Goal: Information Seeking & Learning: Learn about a topic

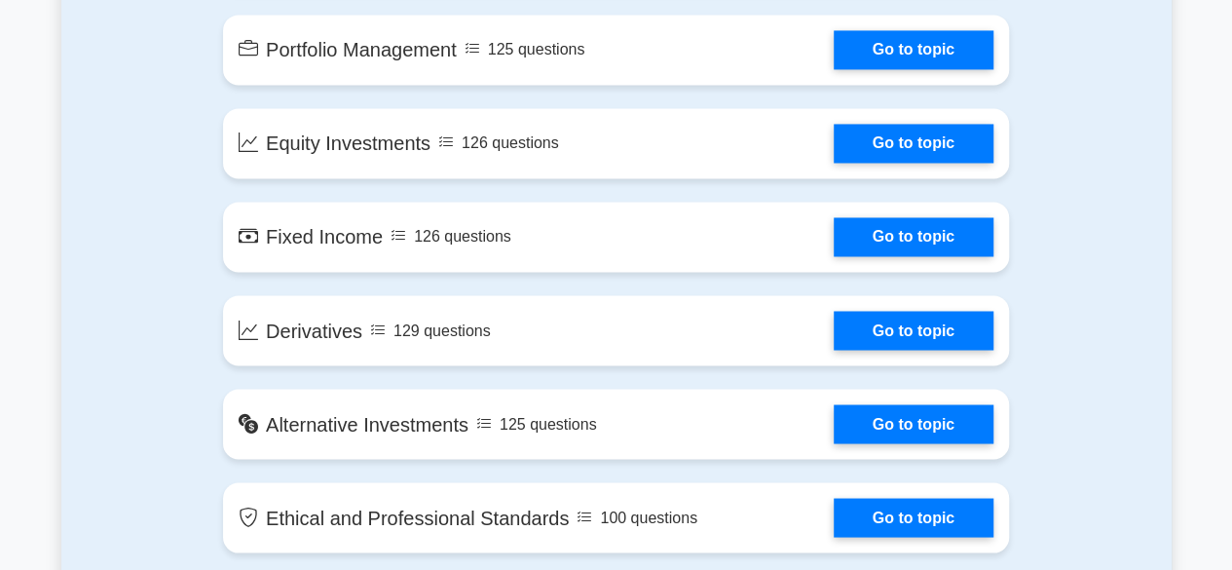
scroll to position [1540, 0]
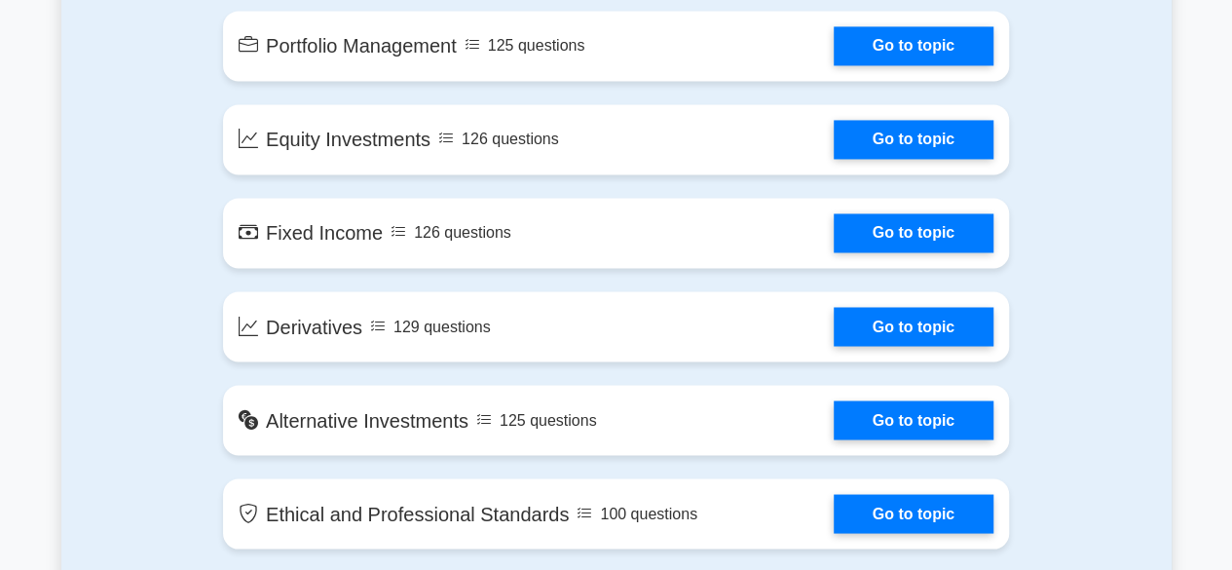
click at [1086, 455] on div "Contents of the Chartered Financial Analyst Level 1 package 1094 CFA Level 1 qu…" at bounding box center [616, 51] width 1110 height 1072
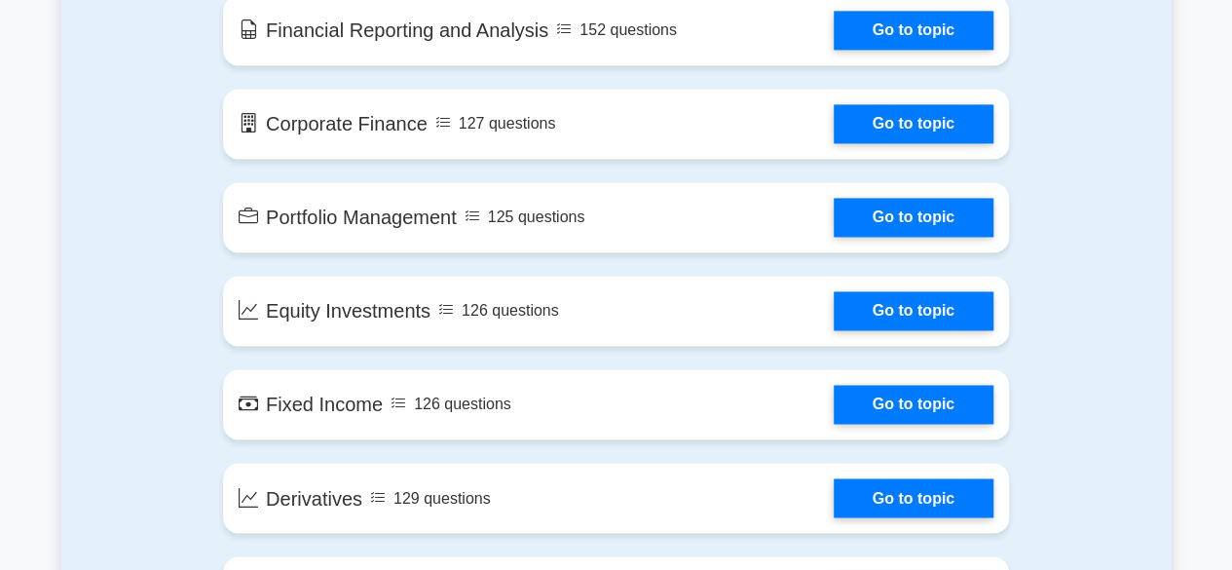
scroll to position [1371, 0]
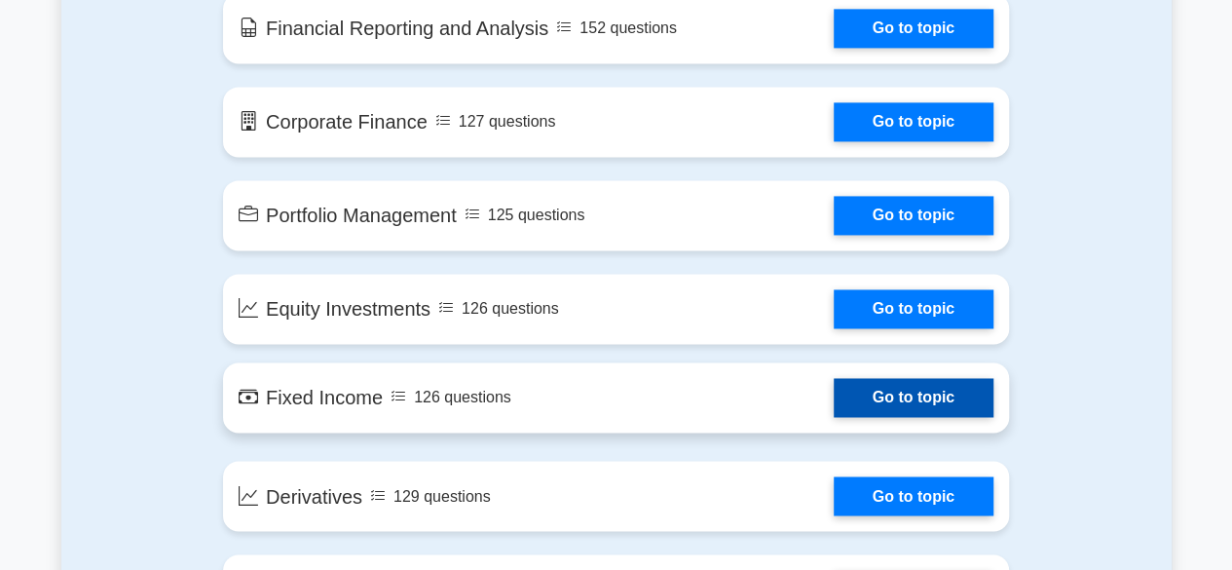
click at [868, 387] on link "Go to topic" at bounding box center [913, 397] width 160 height 39
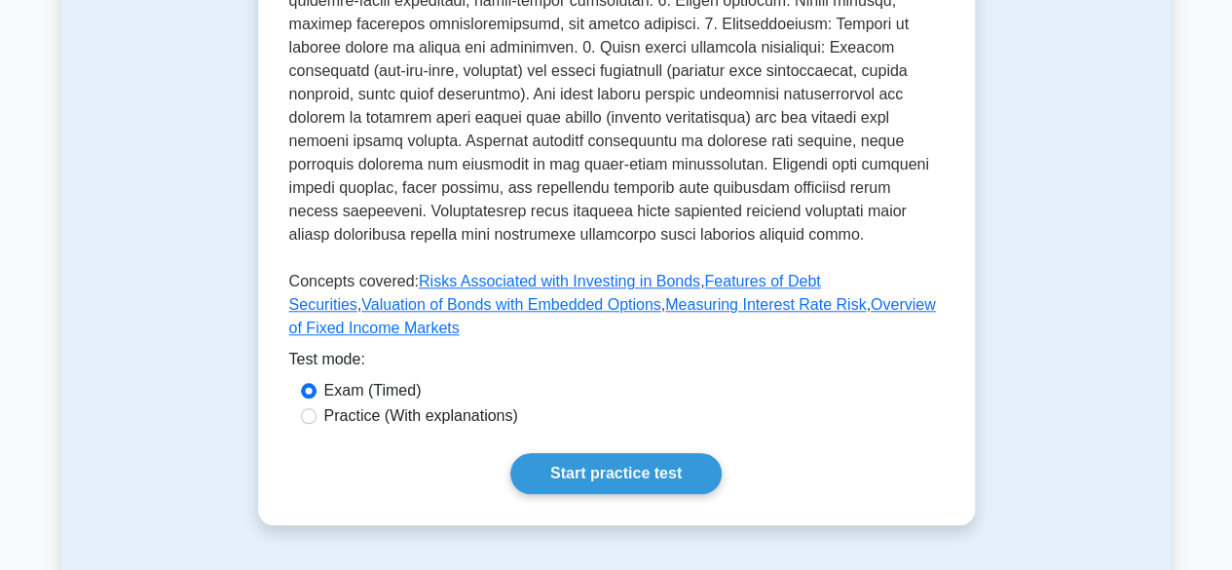
scroll to position [746, 0]
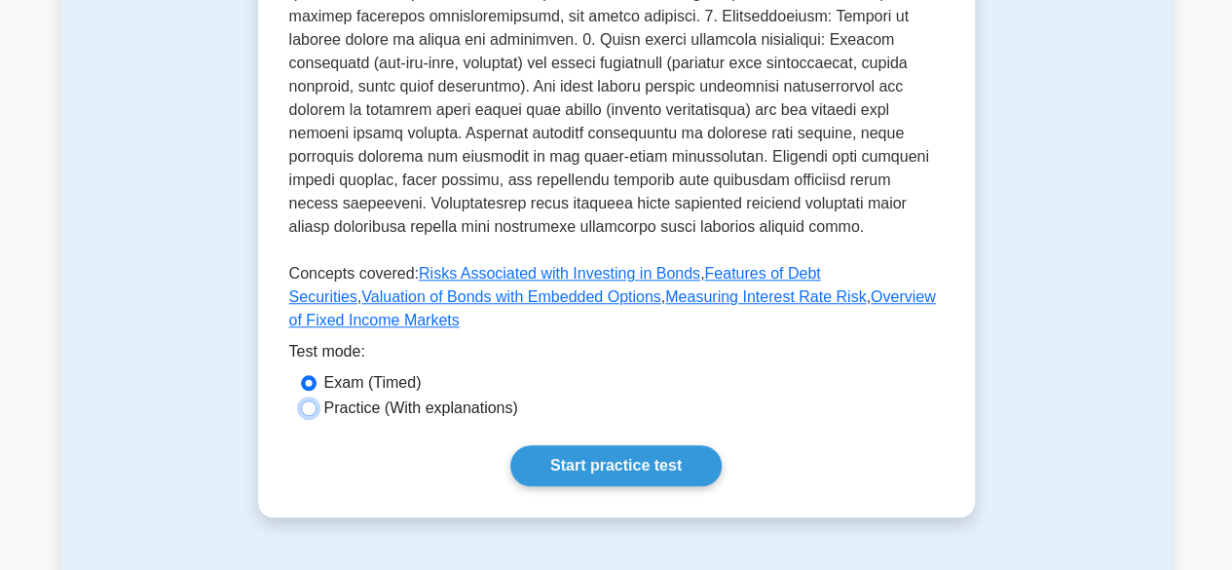
click at [312, 400] on input "Practice (With explanations)" at bounding box center [309, 408] width 16 height 16
radio input "true"
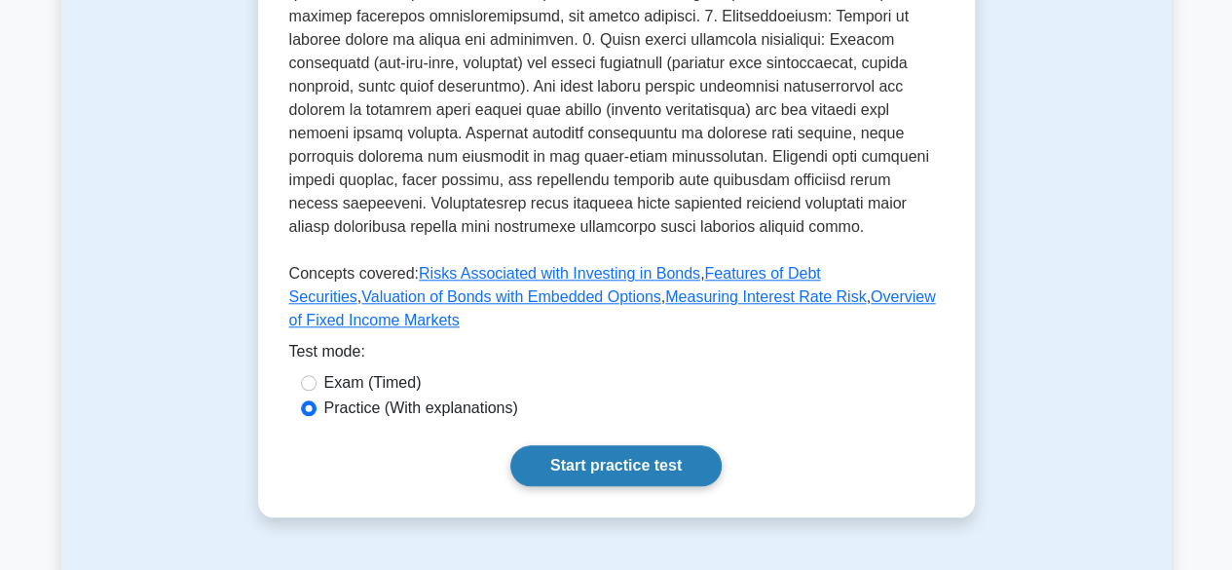
click at [662, 447] on link "Start practice test" at bounding box center [615, 465] width 211 height 41
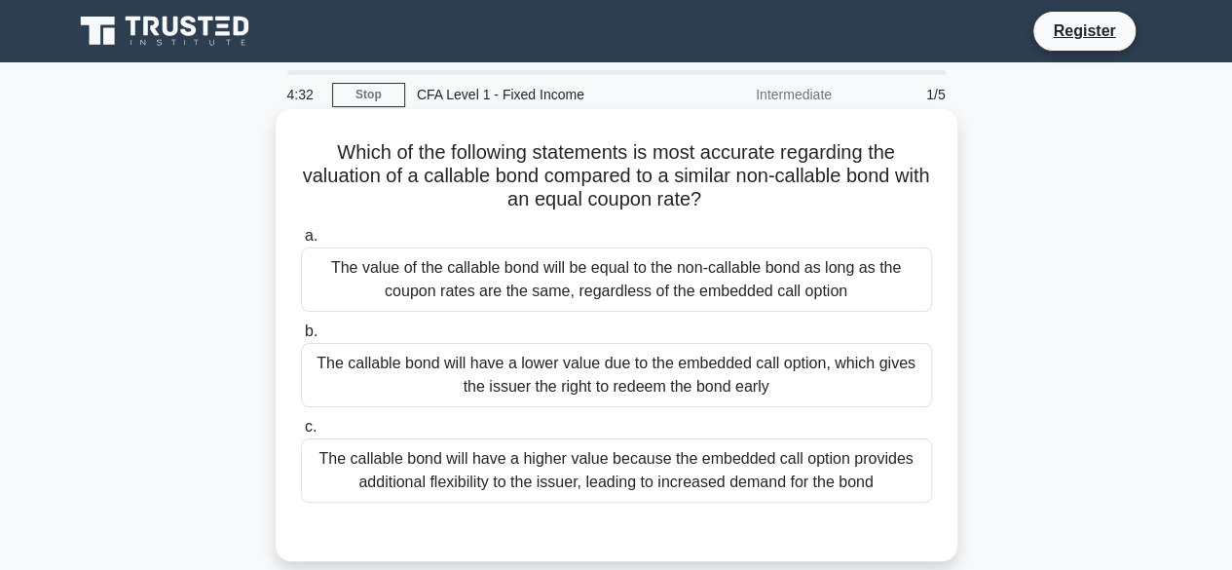
click at [746, 379] on div "The callable bond will have a lower value due to the embedded call option, whic…" at bounding box center [616, 375] width 631 height 64
click at [301, 338] on input "b. The callable bond will have a lower value due to the embedded call option, w…" at bounding box center [301, 331] width 0 height 13
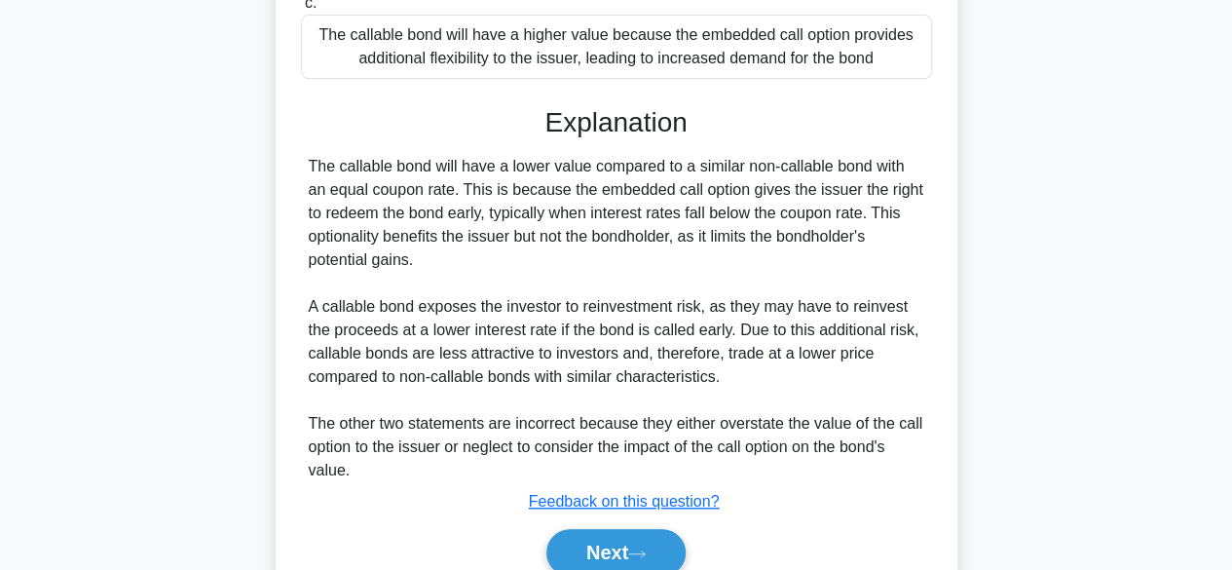
scroll to position [510, 0]
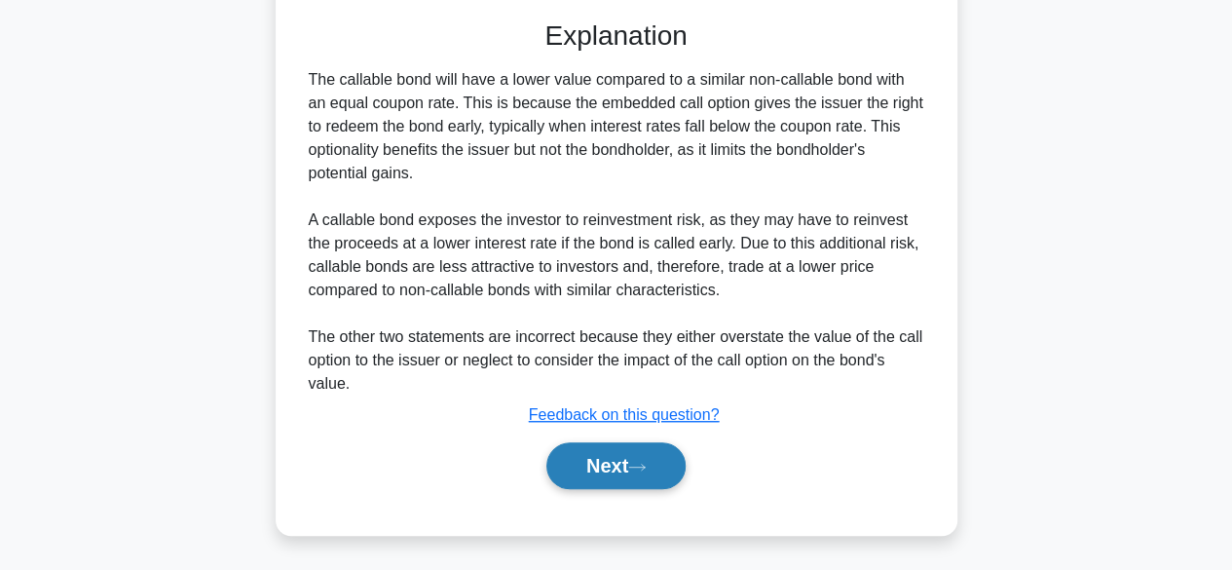
click at [666, 465] on button "Next" at bounding box center [615, 465] width 139 height 47
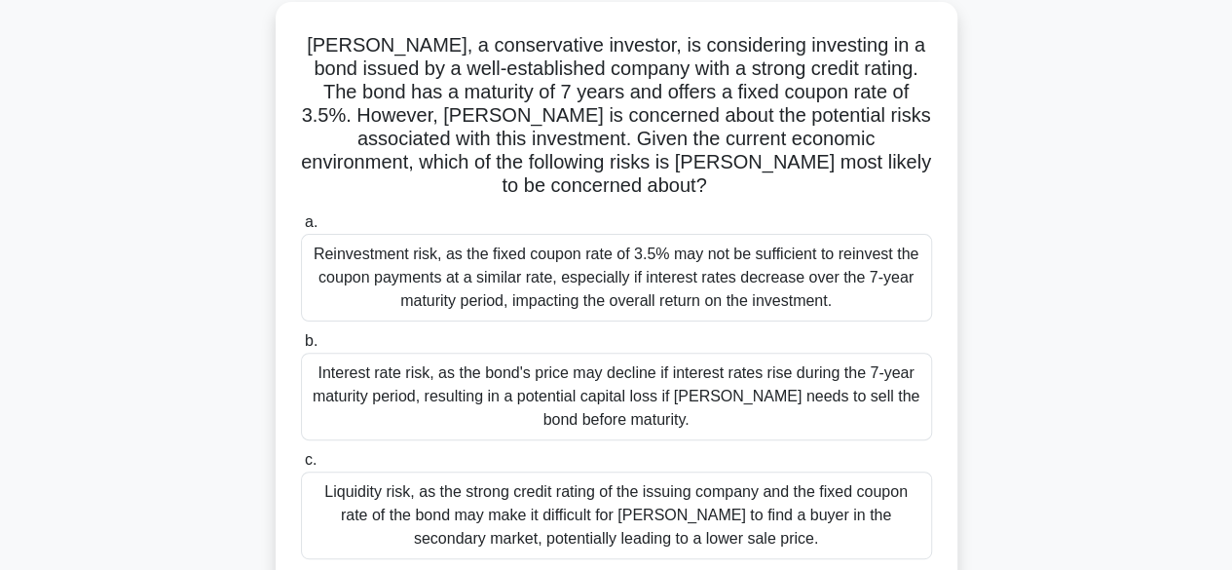
scroll to position [113, 0]
click at [701, 371] on div "Interest rate risk, as the bond's price may decline if interest rates rise duri…" at bounding box center [616, 395] width 631 height 88
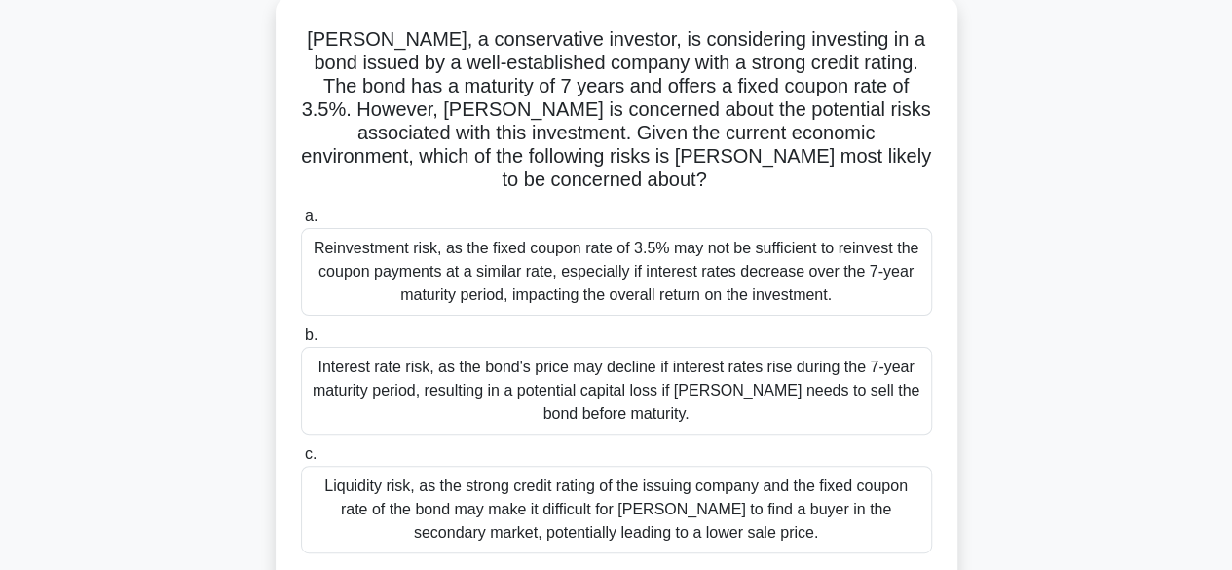
click at [301, 342] on input "b. Interest rate risk, as the bond's price may decline if interest rates rise d…" at bounding box center [301, 335] width 0 height 13
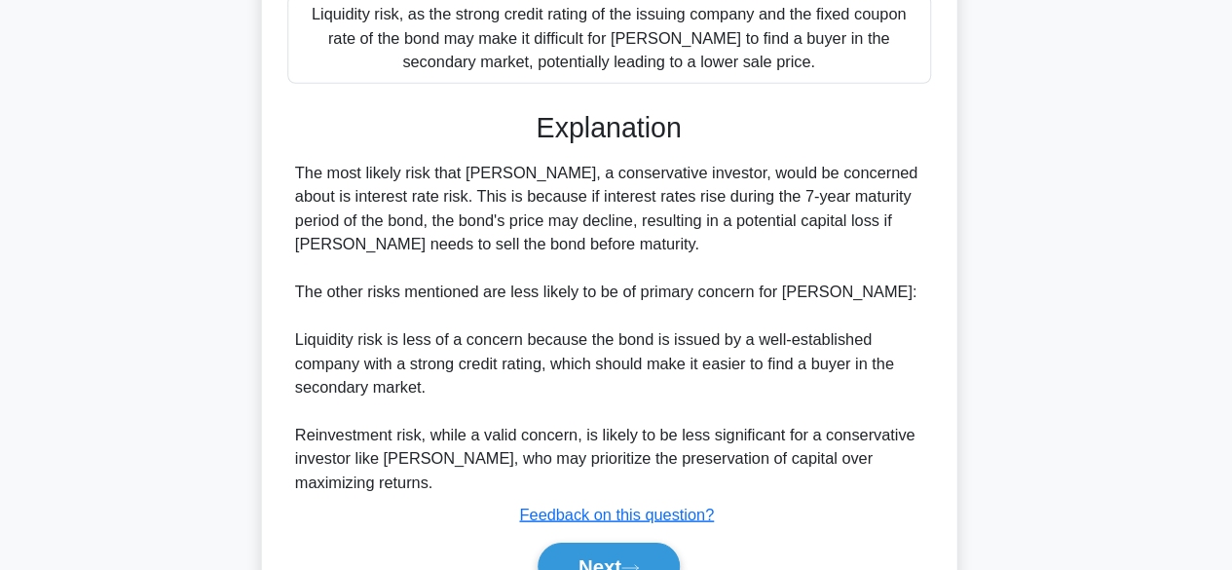
scroll to position [650, 0]
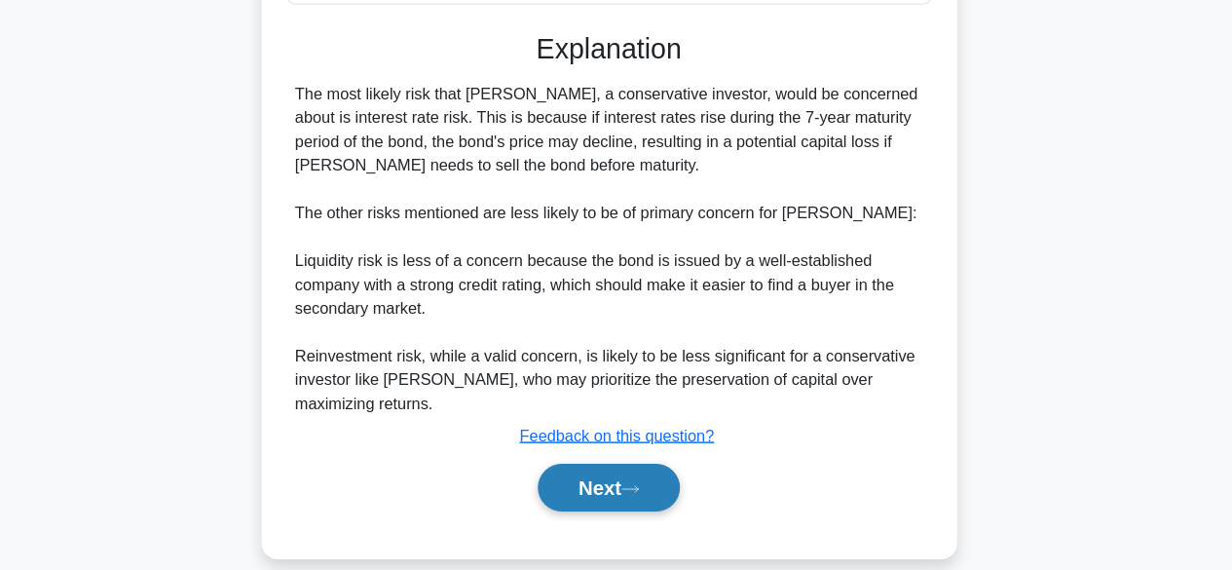
click at [613, 471] on button "Next" at bounding box center [615, 488] width 139 height 47
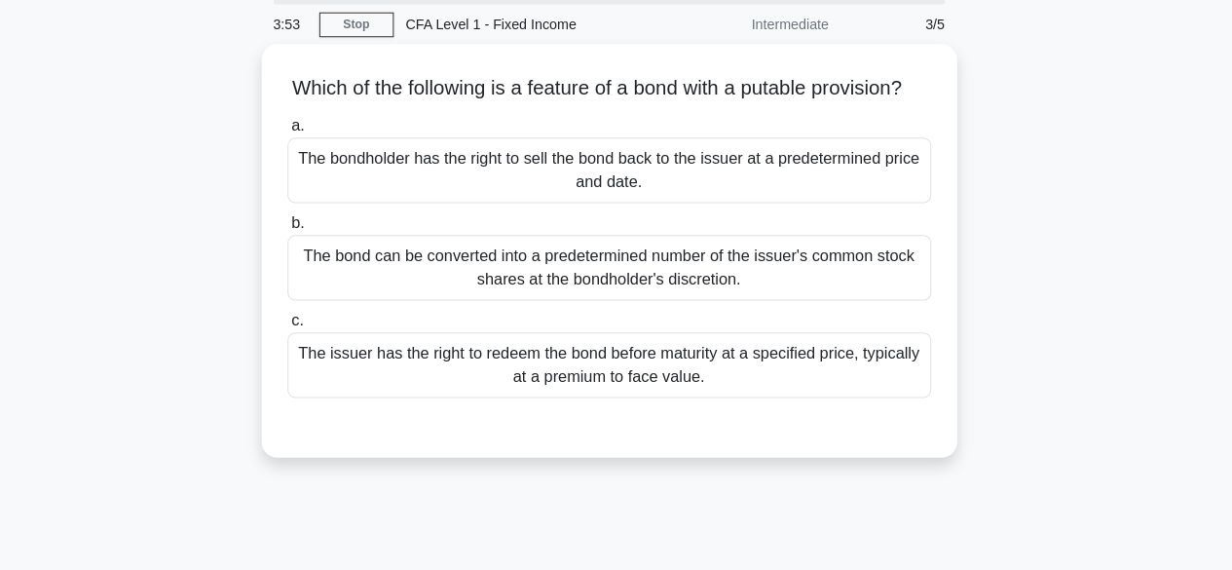
scroll to position [60, 0]
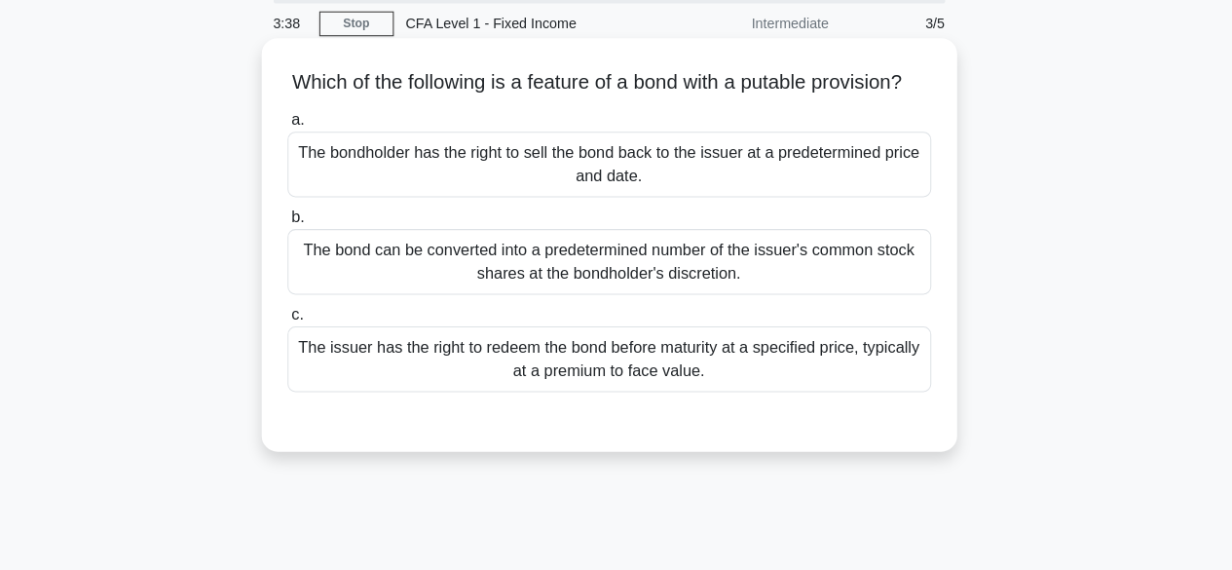
click at [684, 189] on div "The bondholder has the right to sell the bond back to the issuer at a predeterm…" at bounding box center [616, 172] width 631 height 64
click at [301, 135] on input "a. The bondholder has the right to sell the bond back to the issuer at a predet…" at bounding box center [301, 129] width 0 height 13
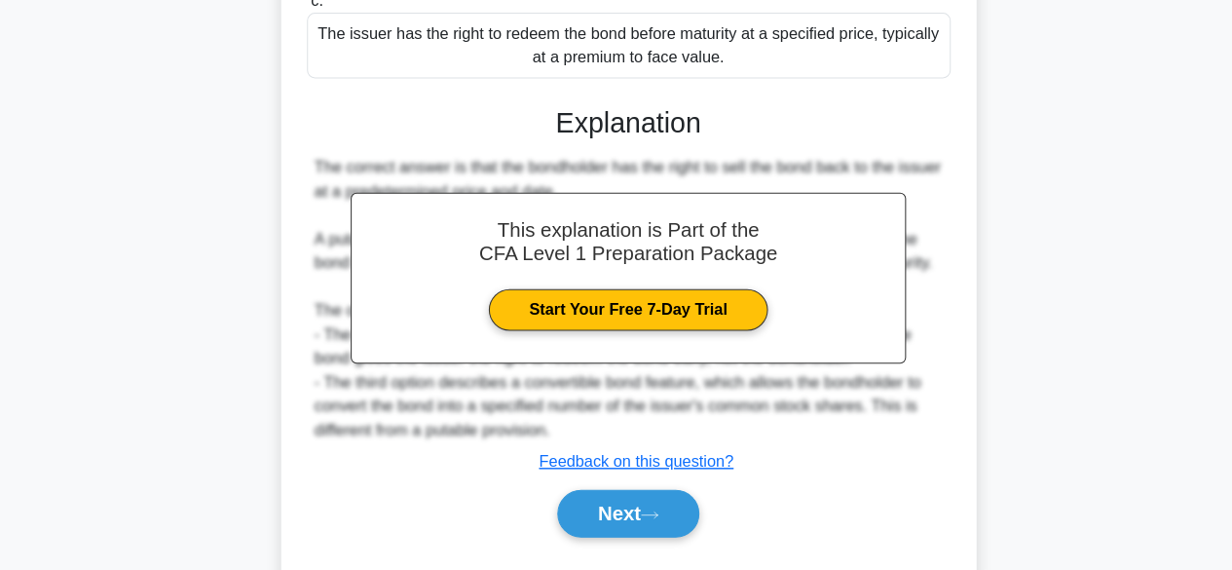
scroll to position [482, 0]
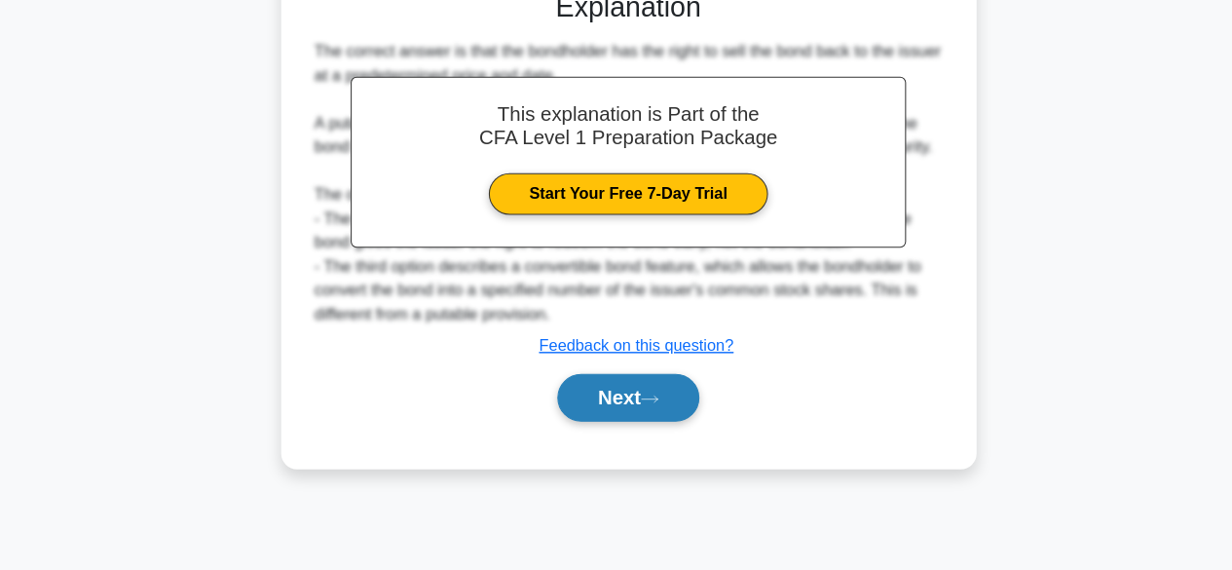
click at [637, 403] on button "Next" at bounding box center [615, 400] width 139 height 47
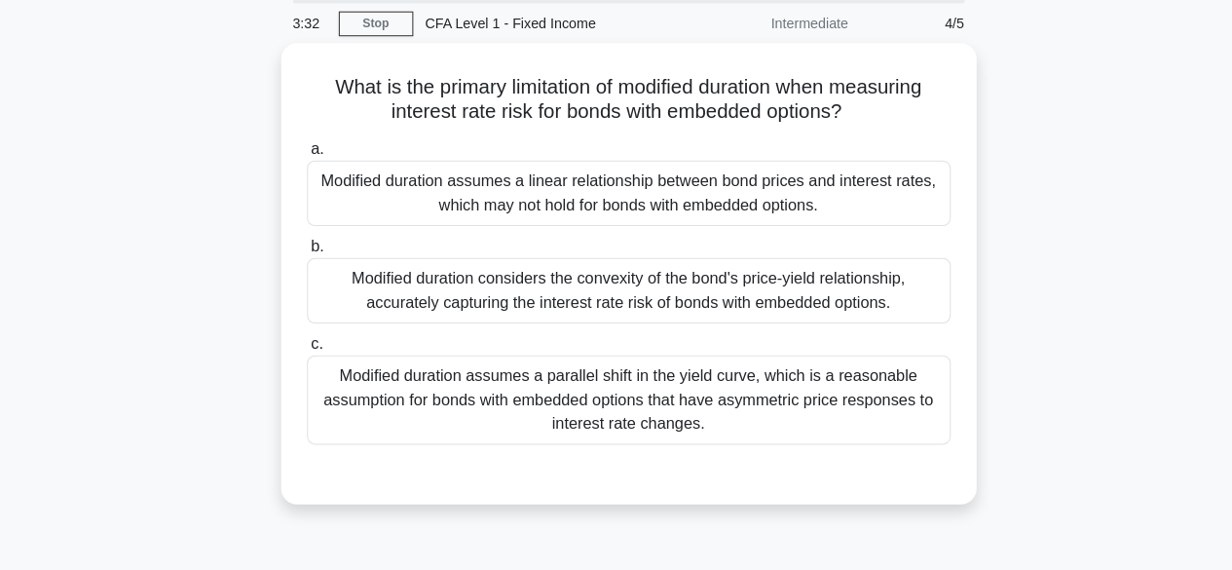
scroll to position [72, 0]
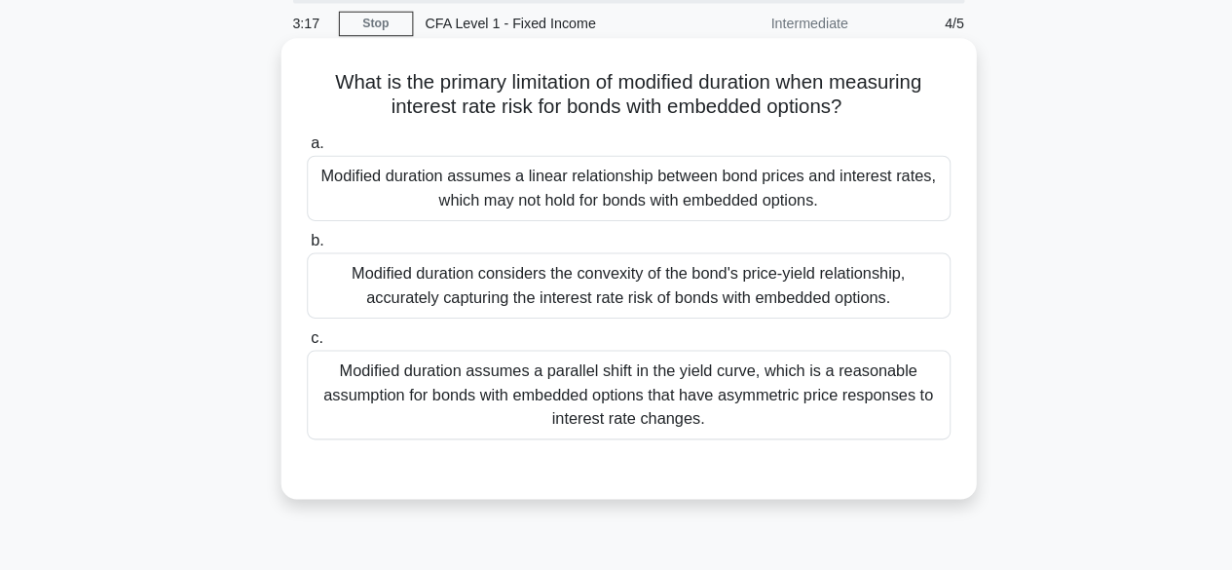
click at [717, 193] on div "Modified duration assumes a linear relationship between bond prices and interes…" at bounding box center [616, 184] width 631 height 64
click at [301, 147] on input "a. Modified duration assumes a linear relationship between bond prices and inte…" at bounding box center [301, 140] width 0 height 13
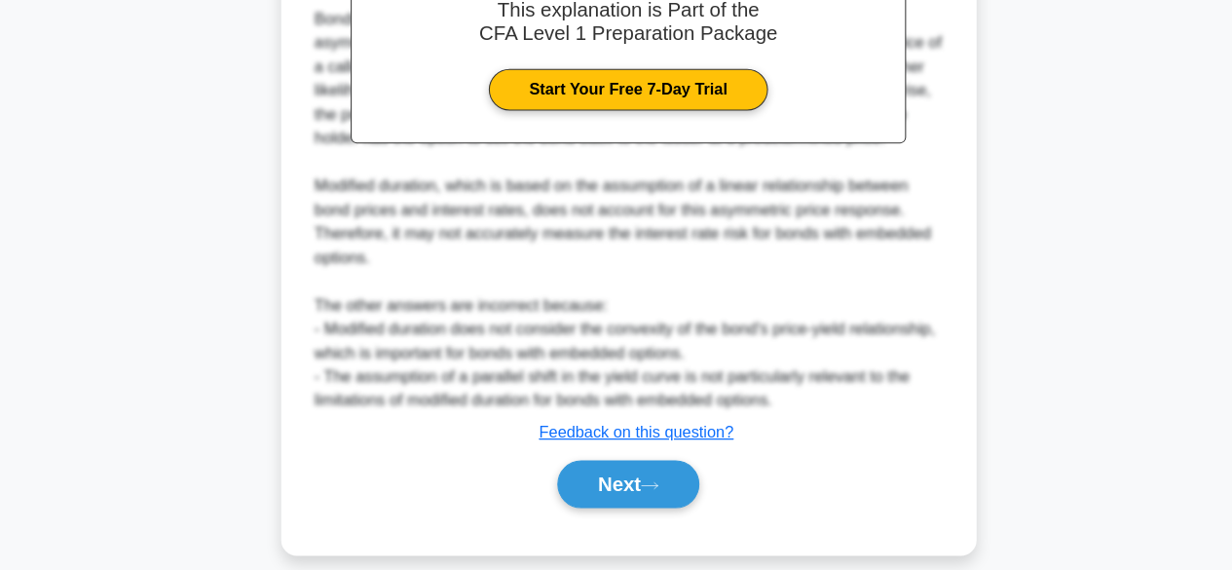
scroll to position [650, 0]
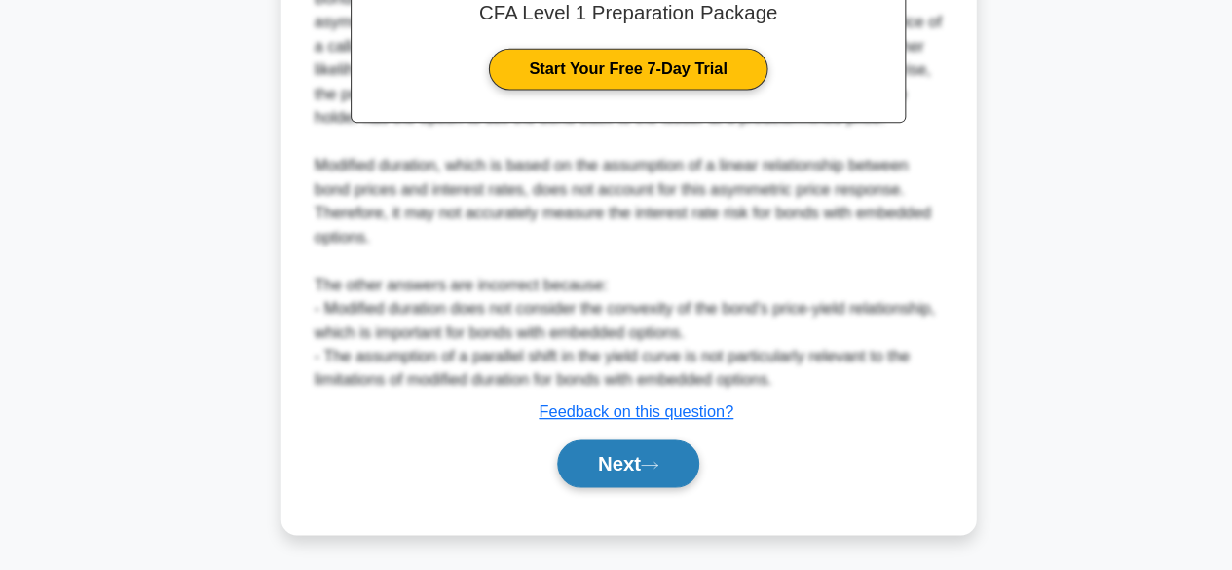
click at [658, 470] on button "Next" at bounding box center [615, 465] width 139 height 47
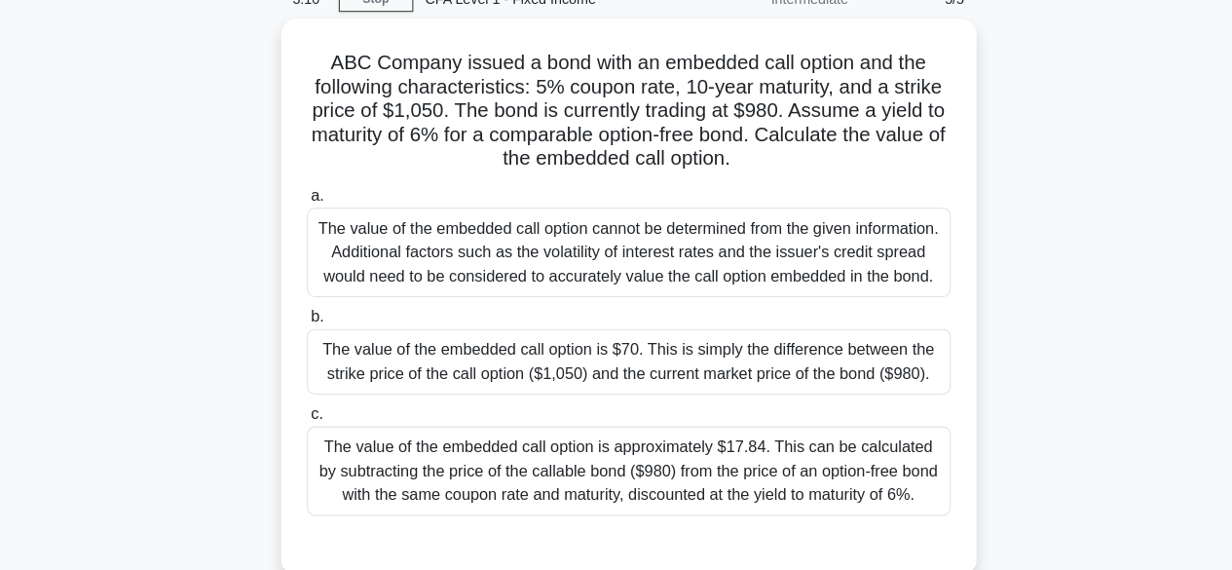
click at [874, 460] on div "The value of the embedded call option is approximately $17.84. This can be calc…" at bounding box center [616, 462] width 631 height 88
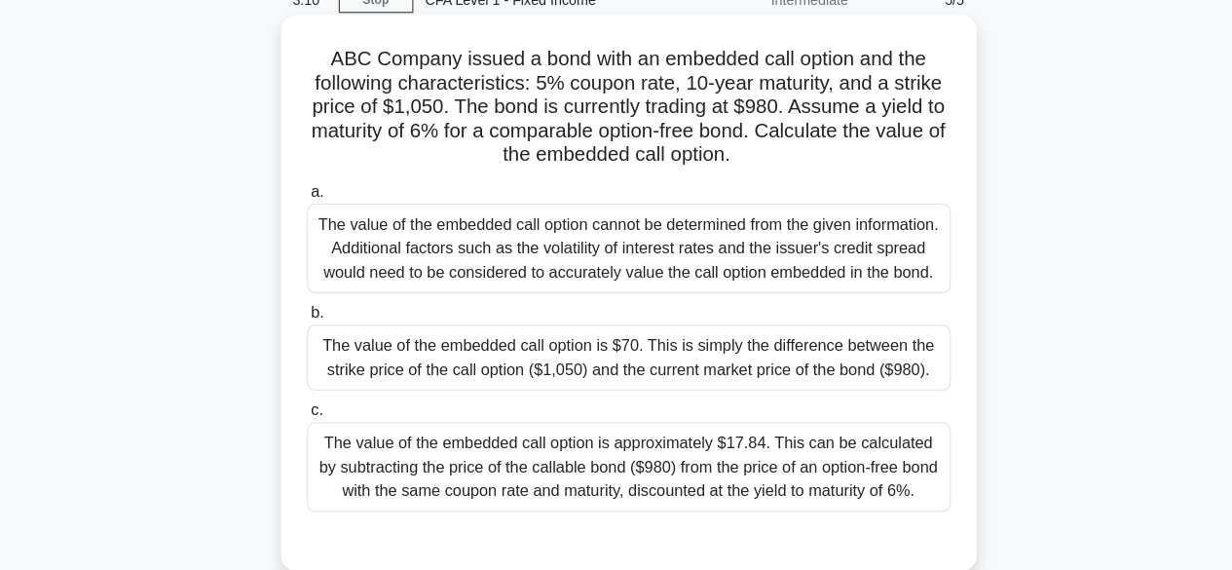
click at [301, 409] on input "c. The value of the embedded call option is approximately $17.84. This can be c…" at bounding box center [301, 402] width 0 height 13
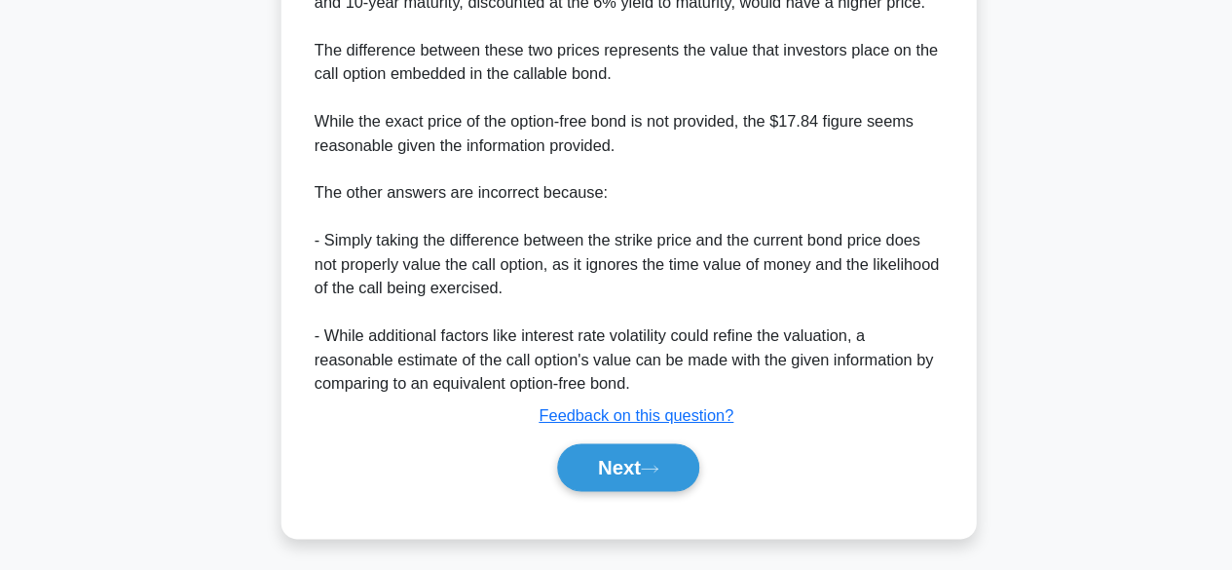
scroll to position [884, 0]
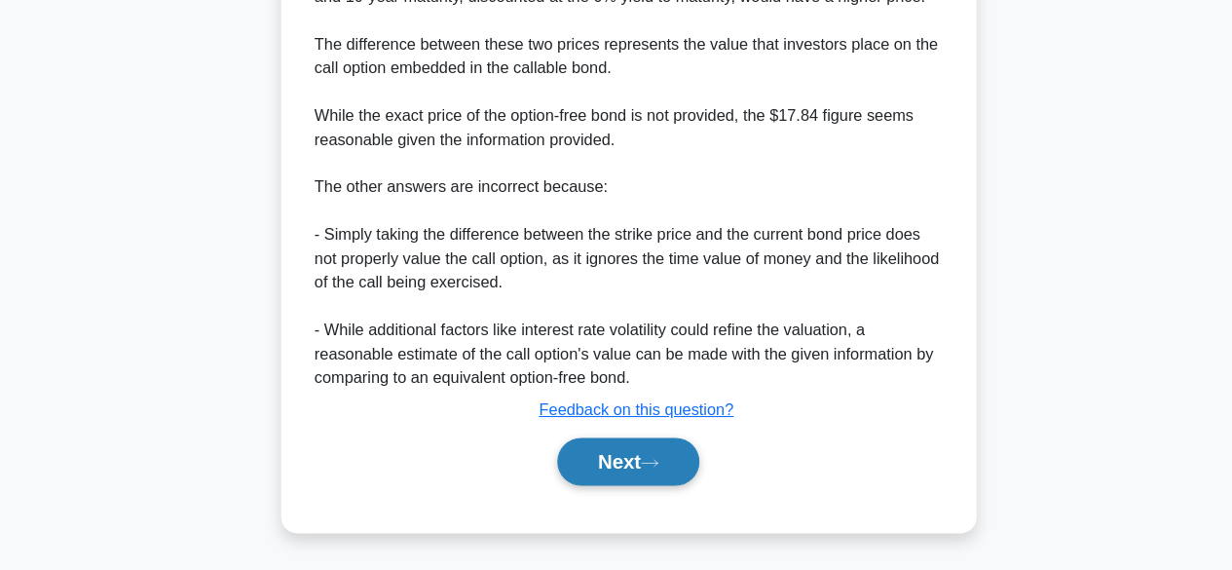
click at [639, 479] on button "Next" at bounding box center [615, 463] width 139 height 47
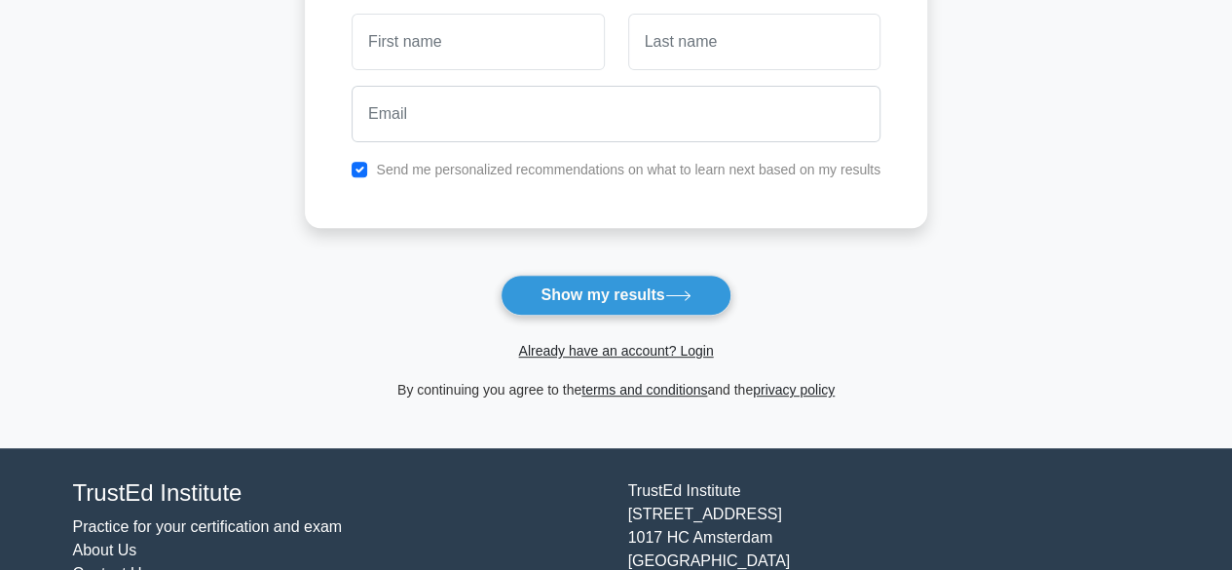
scroll to position [317, 0]
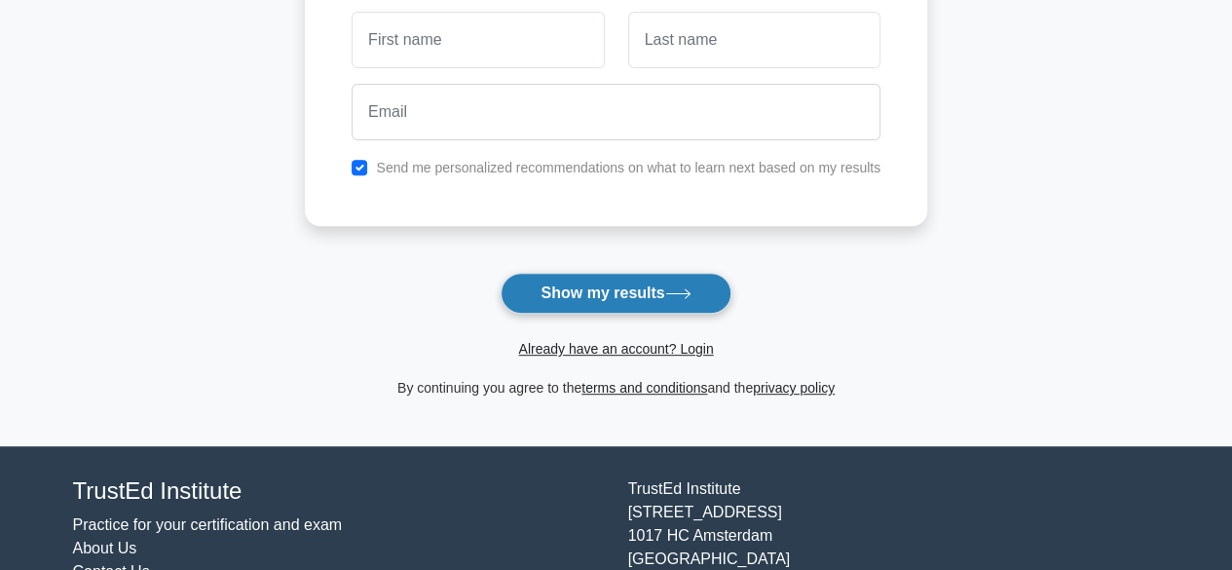
click at [680, 277] on button "Show my results" at bounding box center [615, 293] width 230 height 41
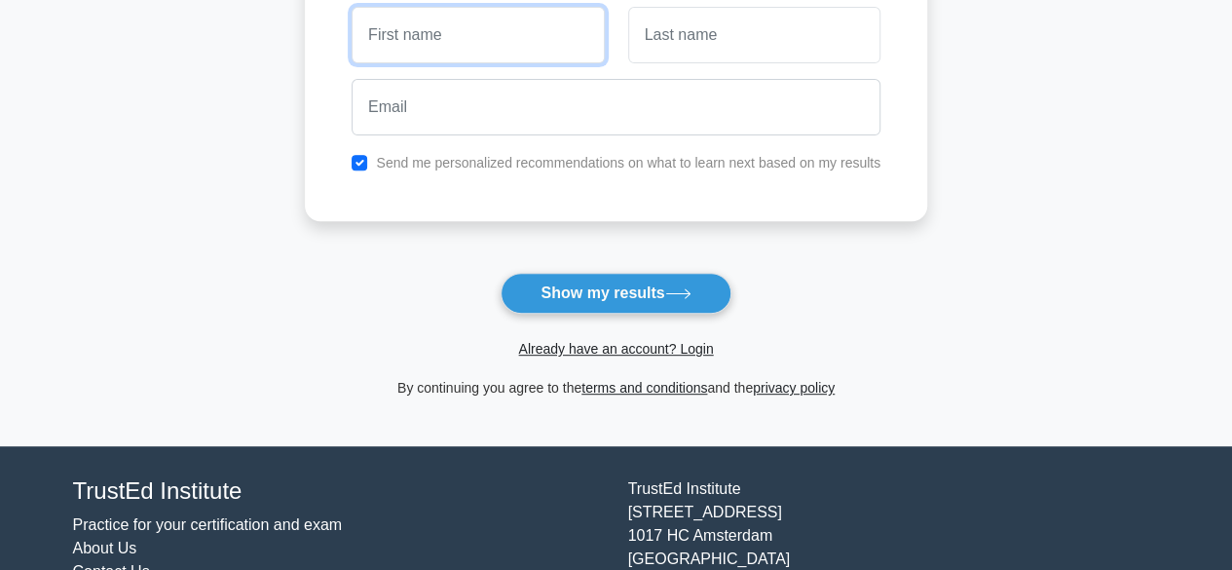
click at [524, 45] on input "text" at bounding box center [477, 35] width 252 height 56
type input "v"
type input "A"
type input "[PERSON_NAME]"
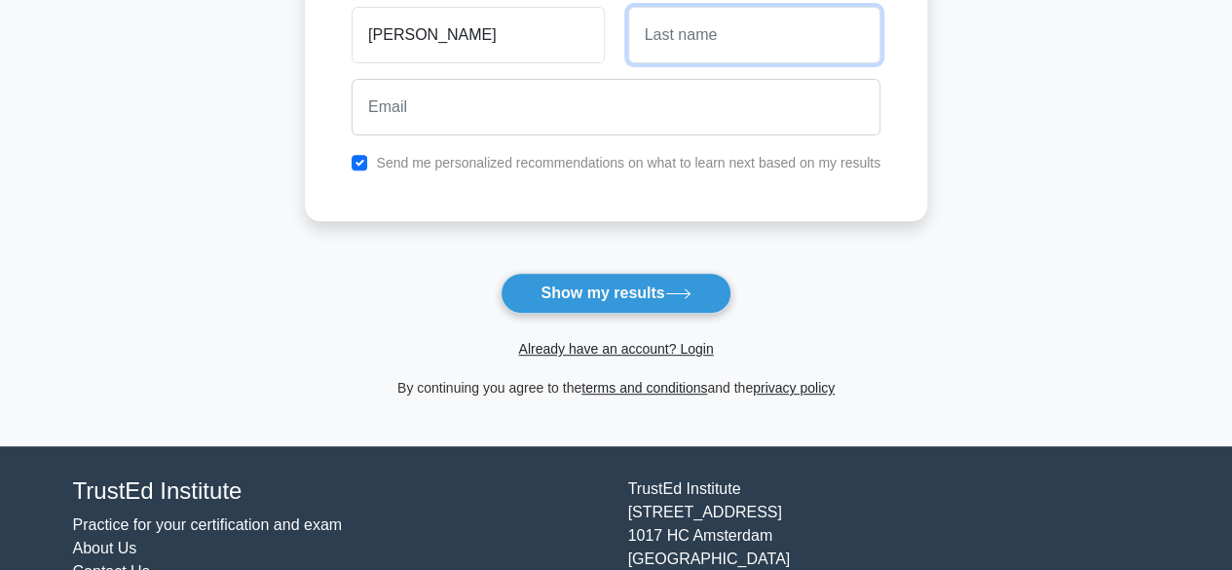
click at [660, 54] on input "text" at bounding box center [754, 35] width 252 height 56
type input "A"
type input "O"
type input "[GEOGRAPHIC_DATA]"
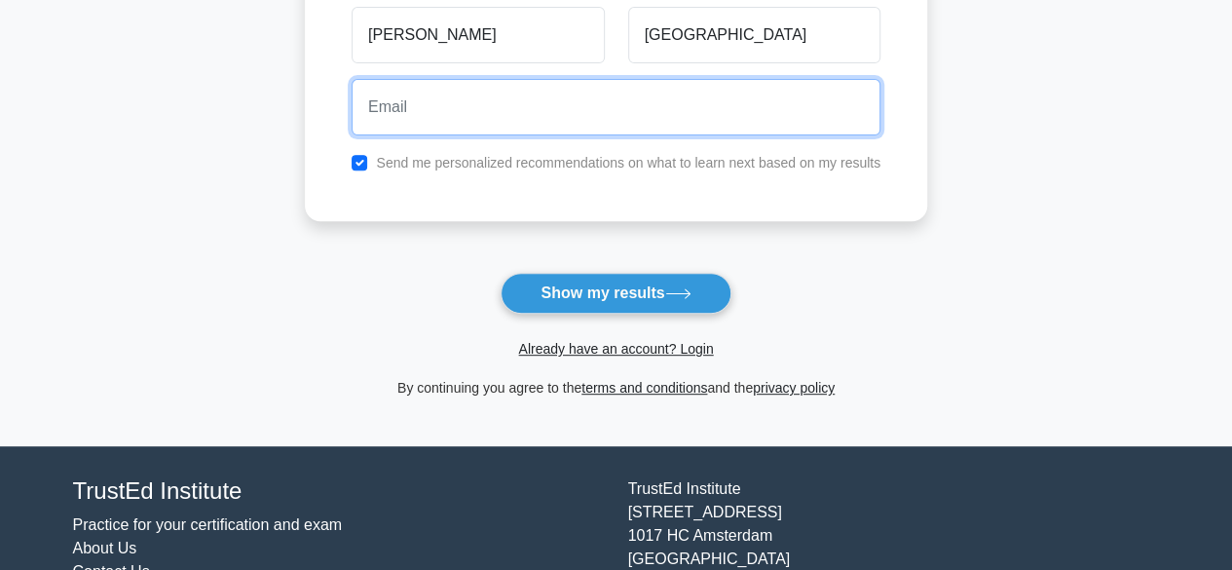
click at [483, 115] on input "email" at bounding box center [615, 107] width 529 height 56
type input "[EMAIL_ADDRESS][DOMAIN_NAME]"
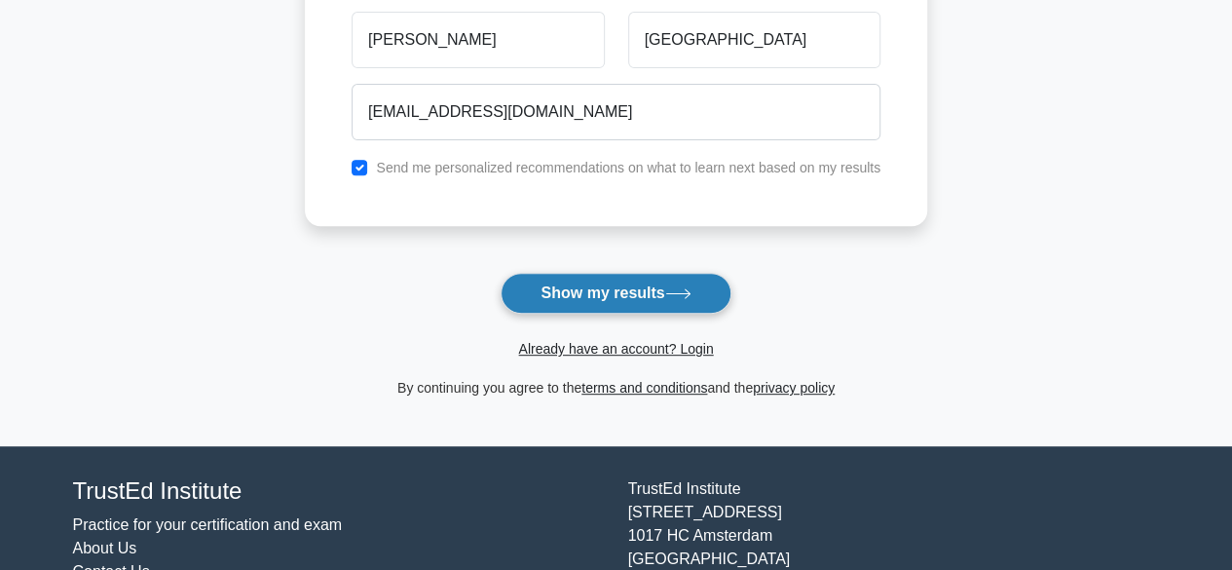
click at [600, 303] on button "Show my results" at bounding box center [615, 293] width 230 height 41
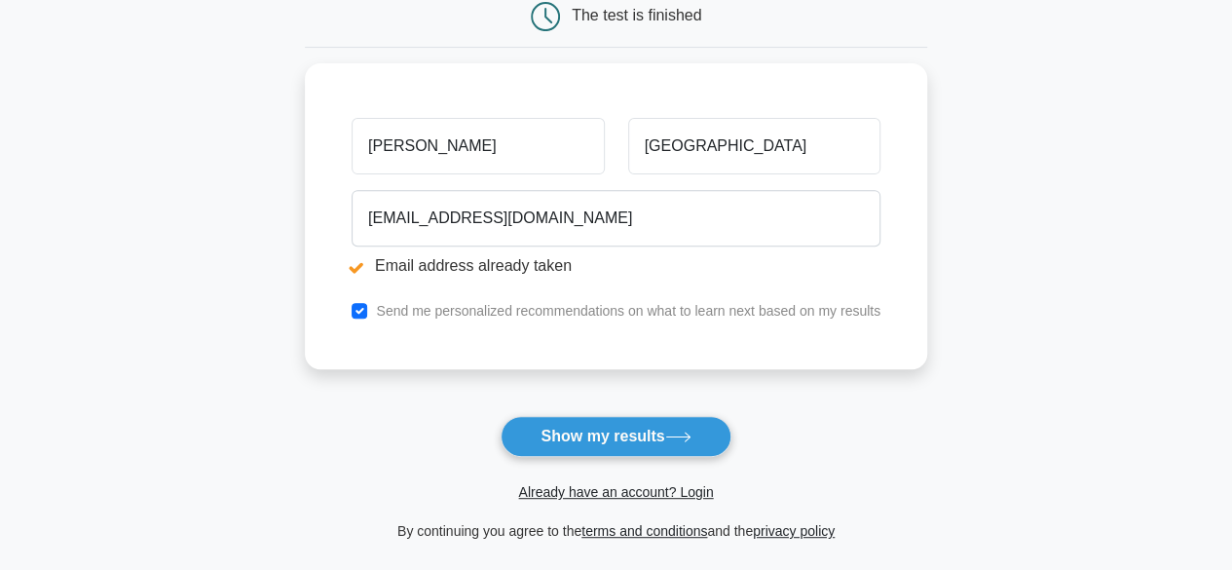
scroll to position [284, 0]
click at [600, 431] on button "Show my results" at bounding box center [615, 435] width 230 height 41
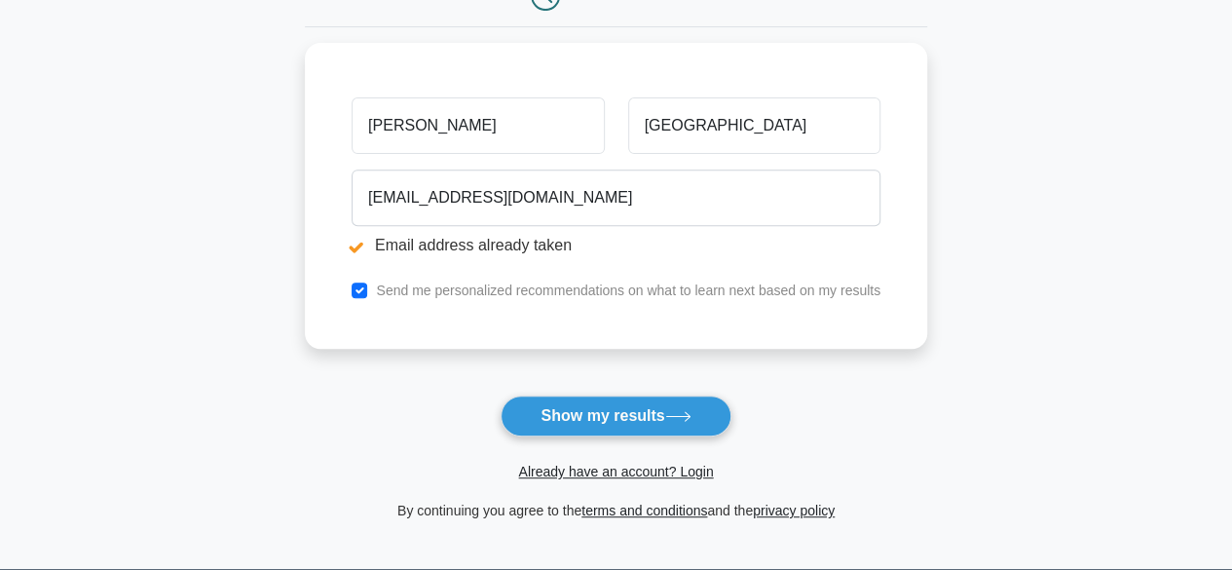
scroll to position [304, 0]
click at [587, 468] on link "Already have an account? Login" at bounding box center [615, 471] width 195 height 16
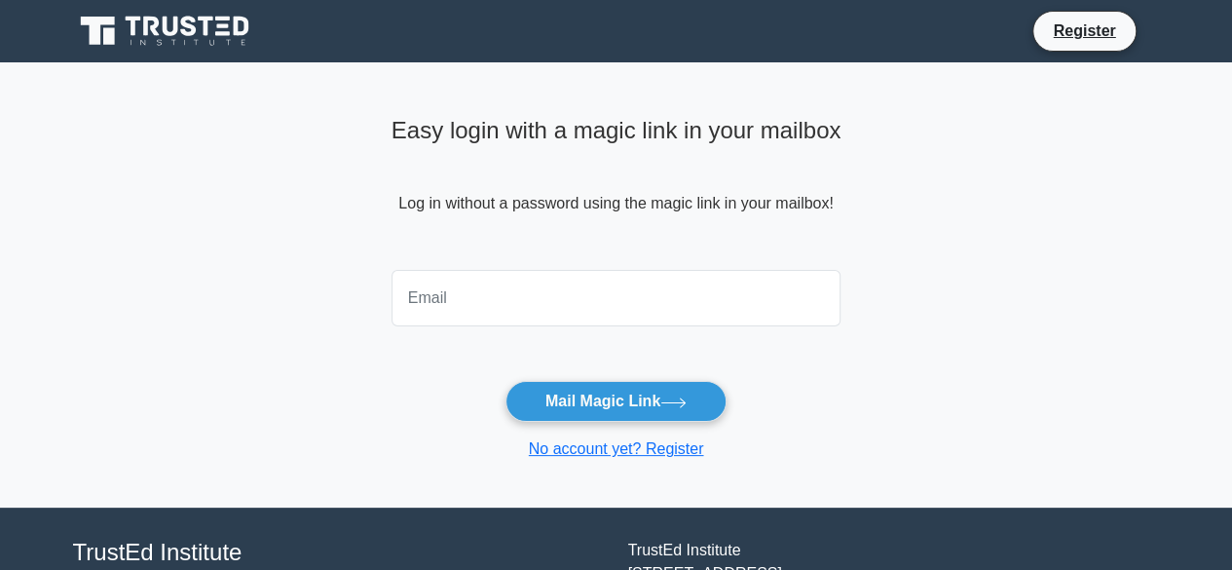
click at [411, 308] on input "email" at bounding box center [616, 298] width 450 height 56
click at [423, 294] on input "email" at bounding box center [616, 298] width 450 height 56
type input "[EMAIL_ADDRESS][DOMAIN_NAME]"
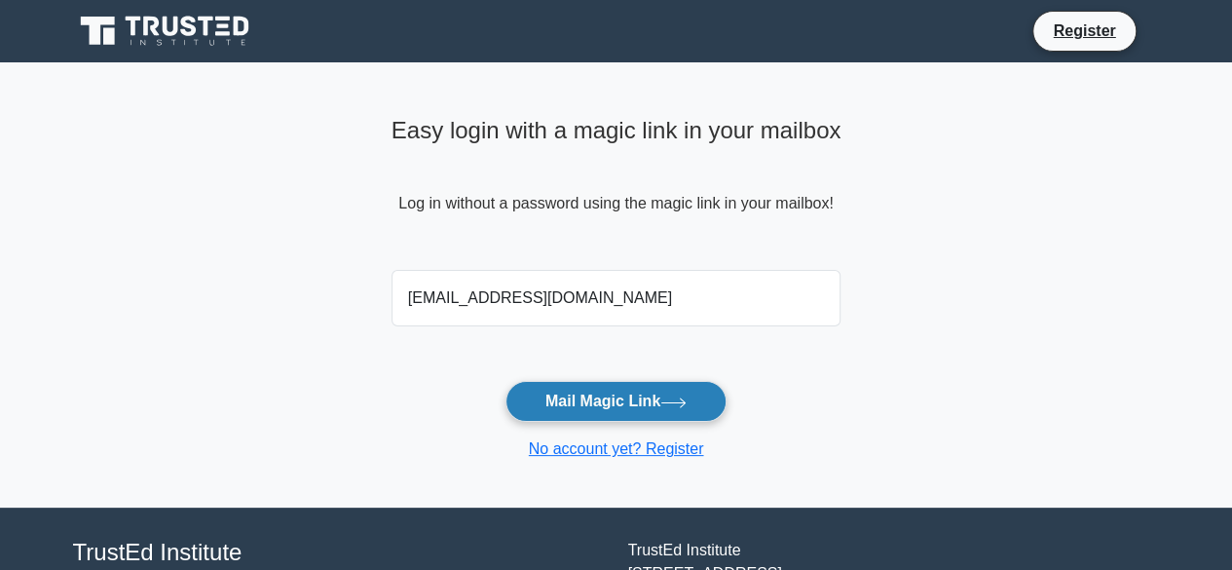
click at [568, 400] on button "Mail Magic Link" at bounding box center [615, 401] width 221 height 41
